Goal: Information Seeking & Learning: Find specific fact

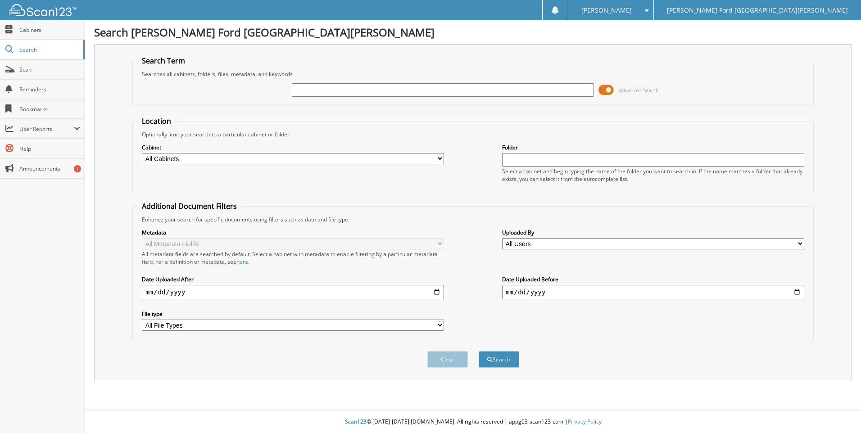
click at [320, 90] on input "text" at bounding box center [443, 90] width 302 height 14
type input "2483850"
click at [505, 362] on button "Search" at bounding box center [499, 359] width 41 height 17
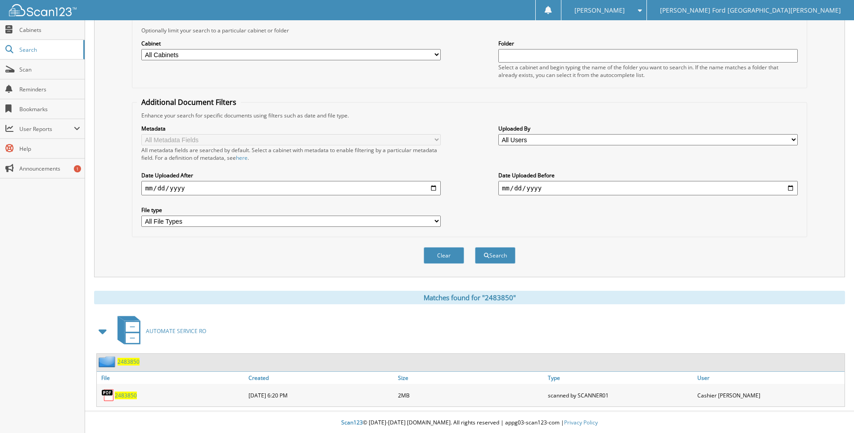
scroll to position [105, 0]
click at [130, 394] on span "2483850" at bounding box center [126, 395] width 22 height 8
click at [126, 393] on span "2483850" at bounding box center [126, 395] width 22 height 8
